Goal: Transaction & Acquisition: Download file/media

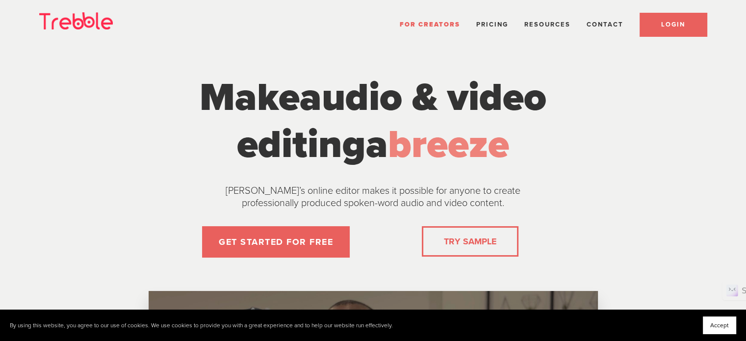
click at [655, 27] on link "LOGIN" at bounding box center [672, 25] width 67 height 24
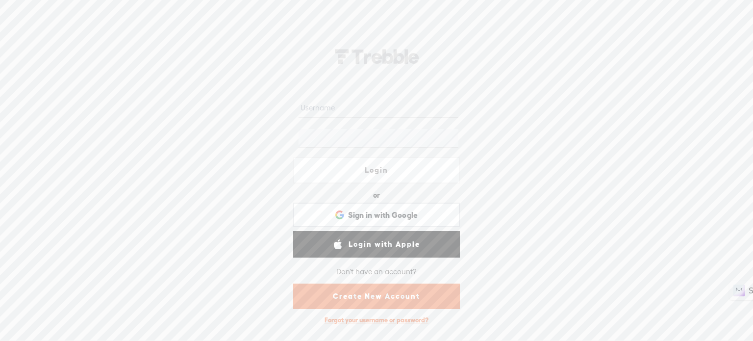
type input "michael108"
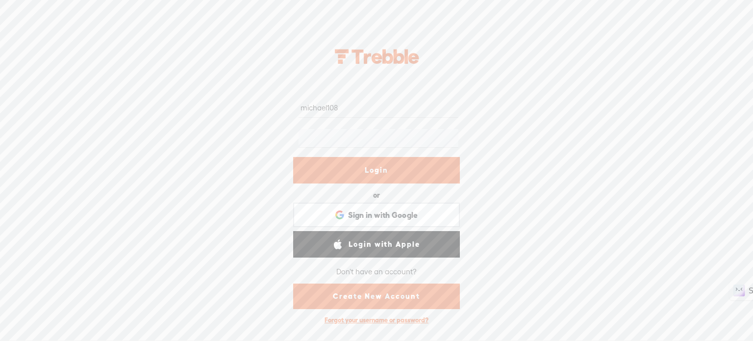
click at [371, 168] on link "Login" at bounding box center [376, 170] width 167 height 26
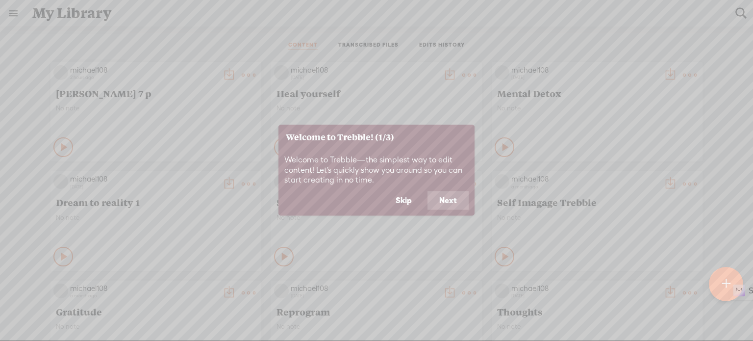
click at [400, 198] on button "Skip" at bounding box center [404, 200] width 40 height 19
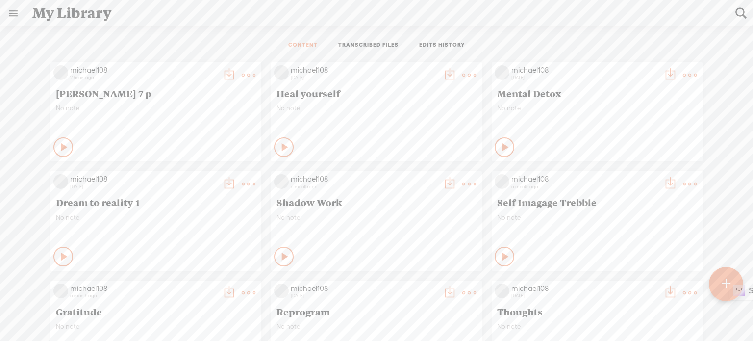
click at [242, 72] on t at bounding box center [249, 75] width 14 height 14
click at [176, 108] on link "Edit" at bounding box center [195, 107] width 98 height 23
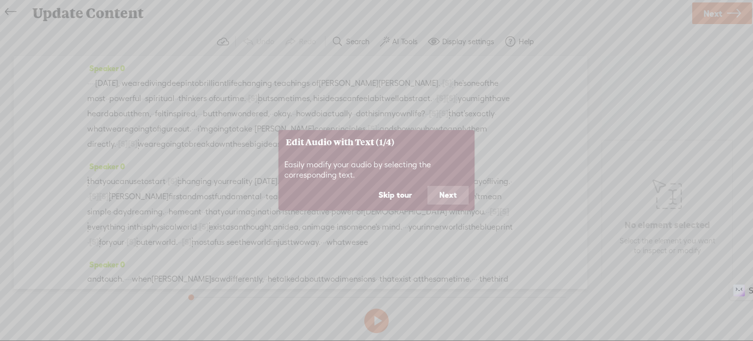
click at [402, 194] on button "Skip tour" at bounding box center [395, 195] width 57 height 19
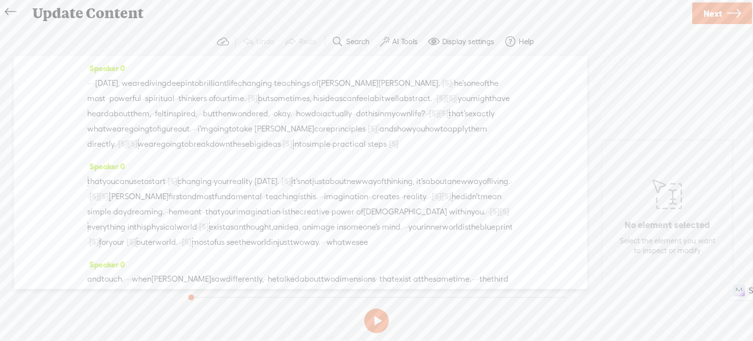
click at [93, 84] on span "·" at bounding box center [92, 83] width 2 height 15
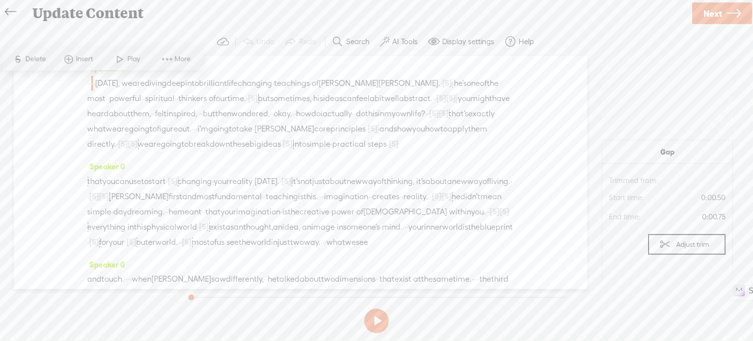
click at [380, 314] on button at bounding box center [376, 320] width 25 height 25
click at [376, 321] on button at bounding box center [376, 320] width 25 height 25
click at [405, 42] on label "AI Tools" at bounding box center [404, 42] width 25 height 10
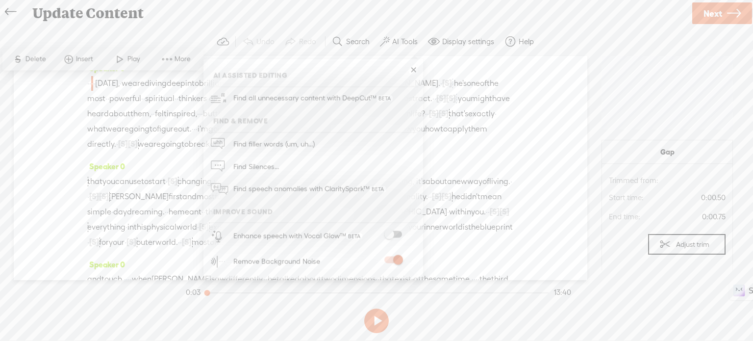
click at [398, 233] on span at bounding box center [393, 234] width 18 height 7
click at [379, 319] on button at bounding box center [376, 320] width 25 height 25
click at [413, 69] on link at bounding box center [413, 70] width 10 height 10
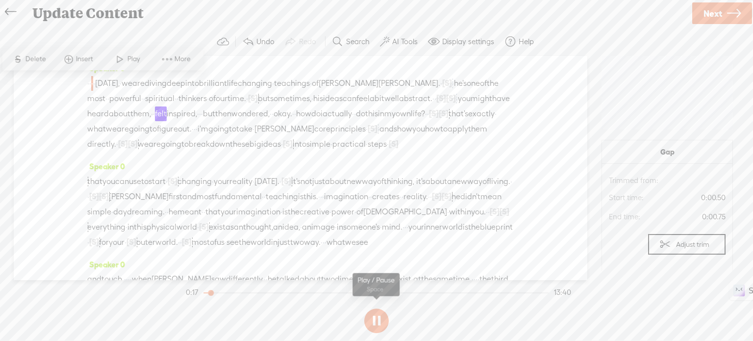
click at [378, 319] on button at bounding box center [376, 320] width 25 height 25
click at [400, 40] on label "AI Tools" at bounding box center [404, 42] width 25 height 10
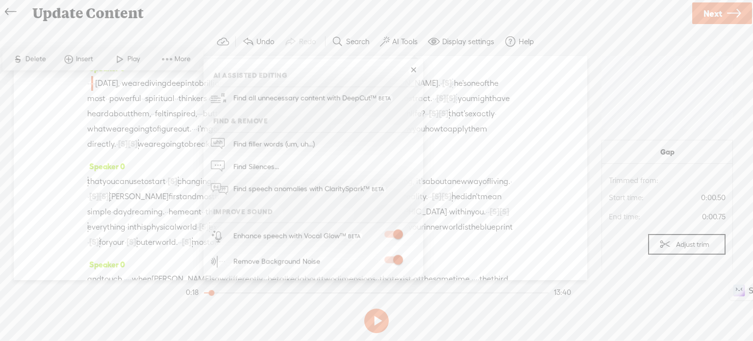
click at [386, 231] on span at bounding box center [393, 234] width 18 height 7
click at [281, 316] on section at bounding box center [376, 320] width 385 height 32
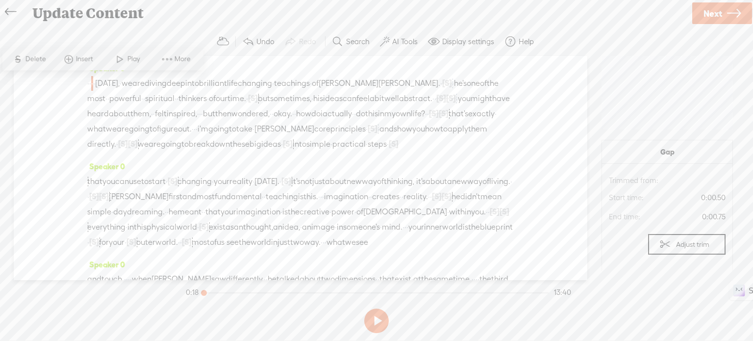
drag, startPoint x: 212, startPoint y: 291, endPoint x: 192, endPoint y: 294, distance: 19.8
click at [192, 294] on section "0:18 13:40" at bounding box center [378, 292] width 389 height 25
click at [376, 321] on button at bounding box center [376, 320] width 25 height 25
click at [381, 317] on button at bounding box center [376, 320] width 25 height 25
click at [726, 9] on link "Next" at bounding box center [722, 13] width 60 height 22
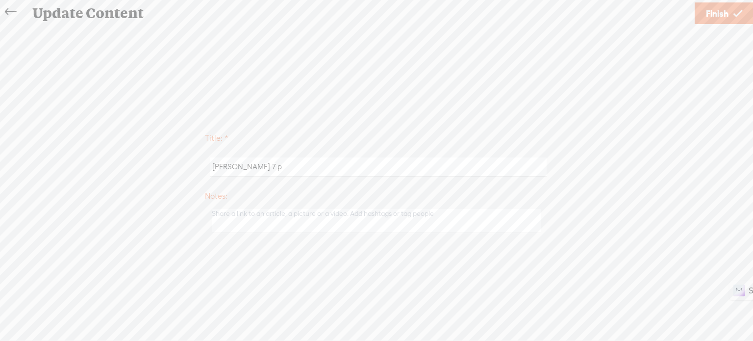
click at [259, 169] on input "[PERSON_NAME] 7 p" at bounding box center [378, 166] width 336 height 19
click at [723, 14] on span "Finish" at bounding box center [717, 13] width 23 height 25
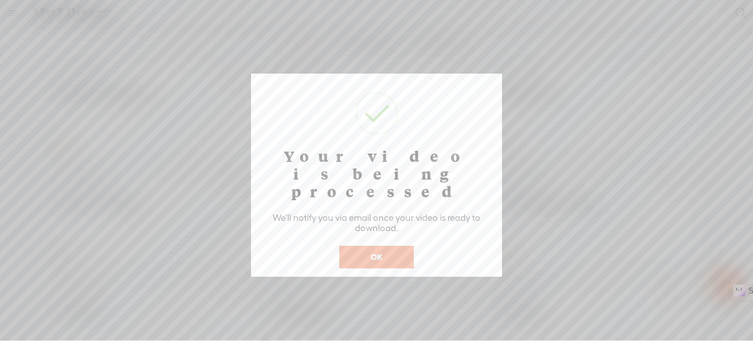
click at [405, 246] on button "OK" at bounding box center [376, 257] width 75 height 23
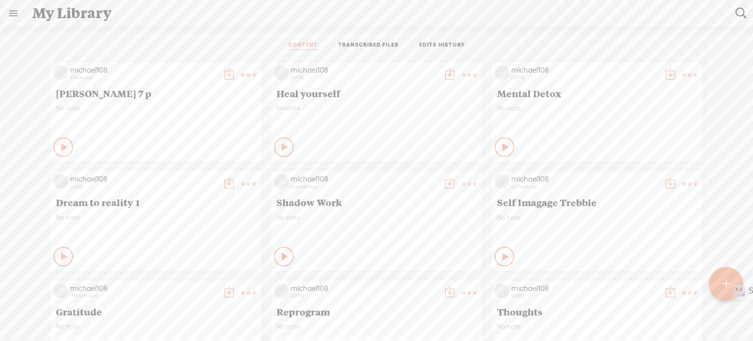
click at [242, 79] on t at bounding box center [249, 75] width 14 height 14
click at [187, 199] on link "Download as..." at bounding box center [195, 197] width 98 height 23
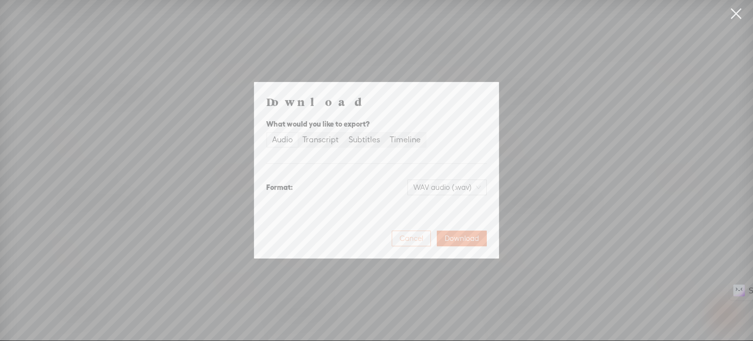
click at [411, 240] on span "Cancel" at bounding box center [412, 238] width 24 height 10
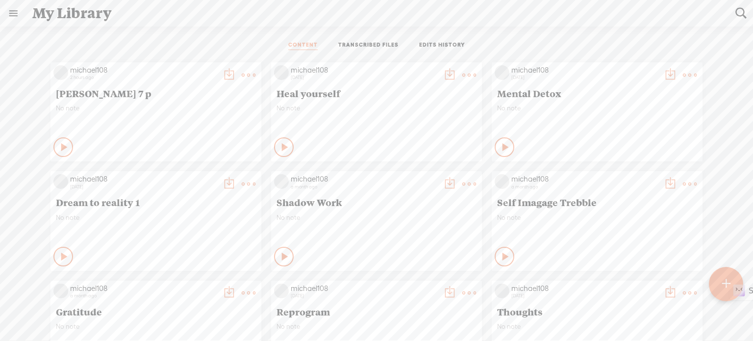
click at [242, 72] on t at bounding box center [249, 75] width 14 height 14
click at [177, 175] on link "Download as..." at bounding box center [195, 175] width 98 height 23
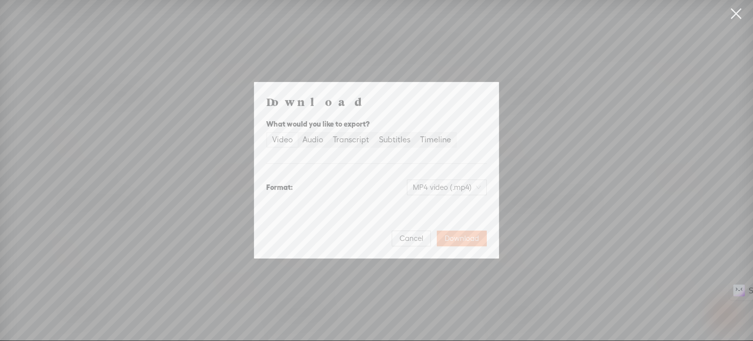
click at [453, 243] on span "Download" at bounding box center [462, 238] width 34 height 10
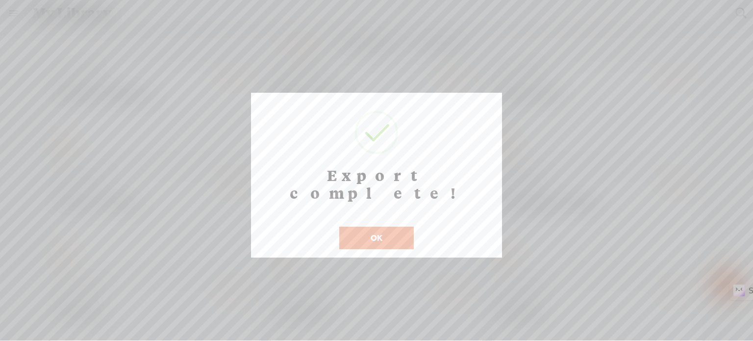
click at [396, 227] on button "OK" at bounding box center [376, 238] width 75 height 23
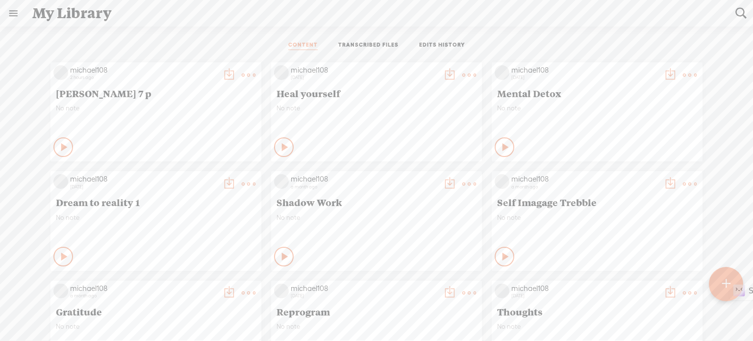
click at [12, 11] on link at bounding box center [12, 12] width 25 height 25
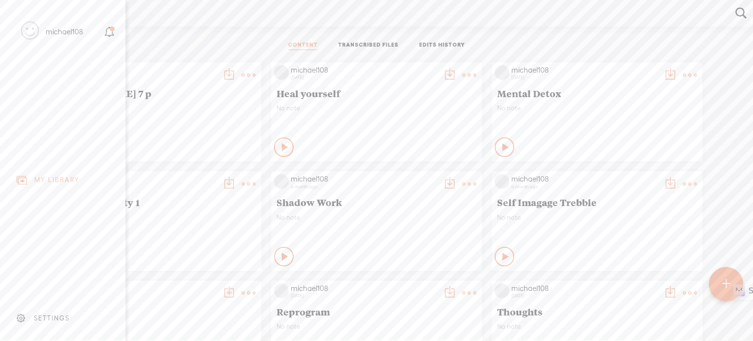
click at [63, 33] on div "michael108" at bounding box center [64, 32] width 37 height 10
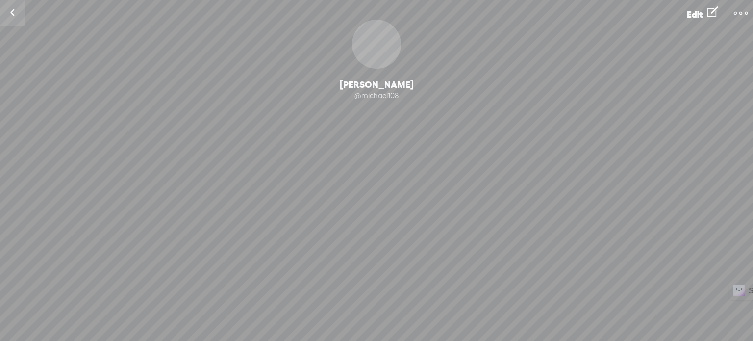
click at [696, 13] on span "Edit" at bounding box center [695, 14] width 16 height 10
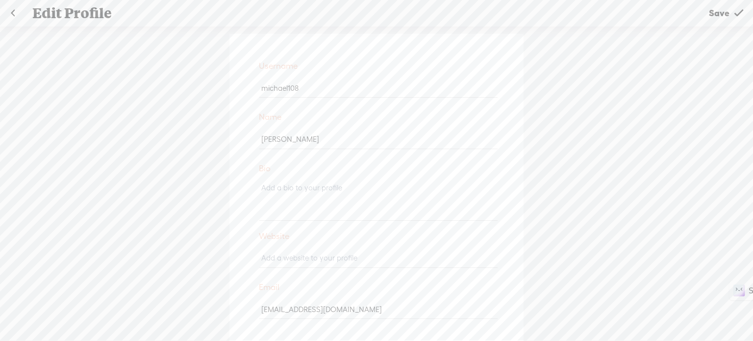
click at [13, 12] on link at bounding box center [12, 12] width 25 height 25
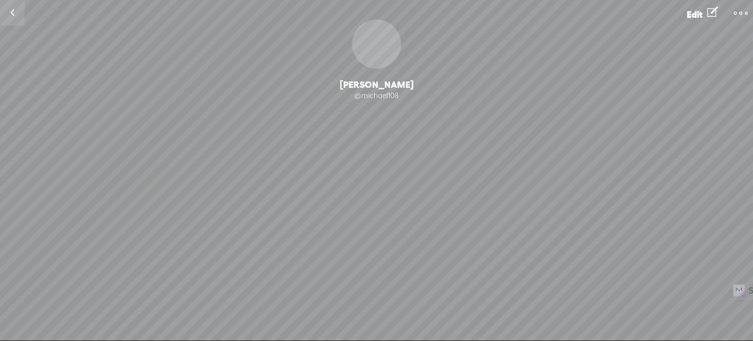
click at [747, 13] on t at bounding box center [741, 13] width 14 height 14
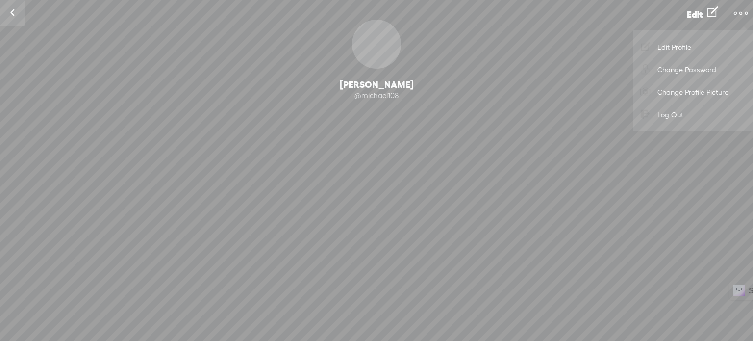
click at [671, 113] on link "Log Out" at bounding box center [693, 114] width 110 height 23
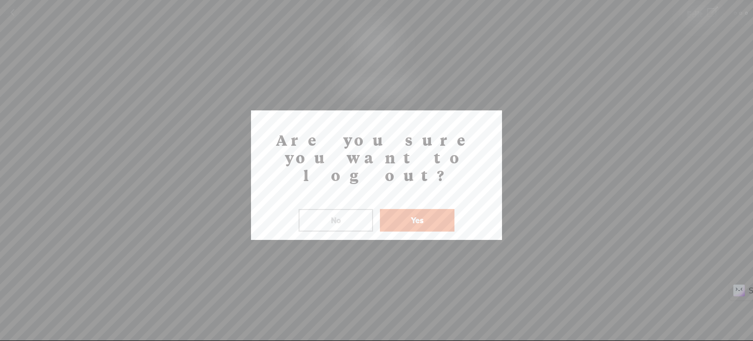
click at [448, 209] on button "Yes" at bounding box center [417, 220] width 75 height 23
